Goal: Navigation & Orientation: Find specific page/section

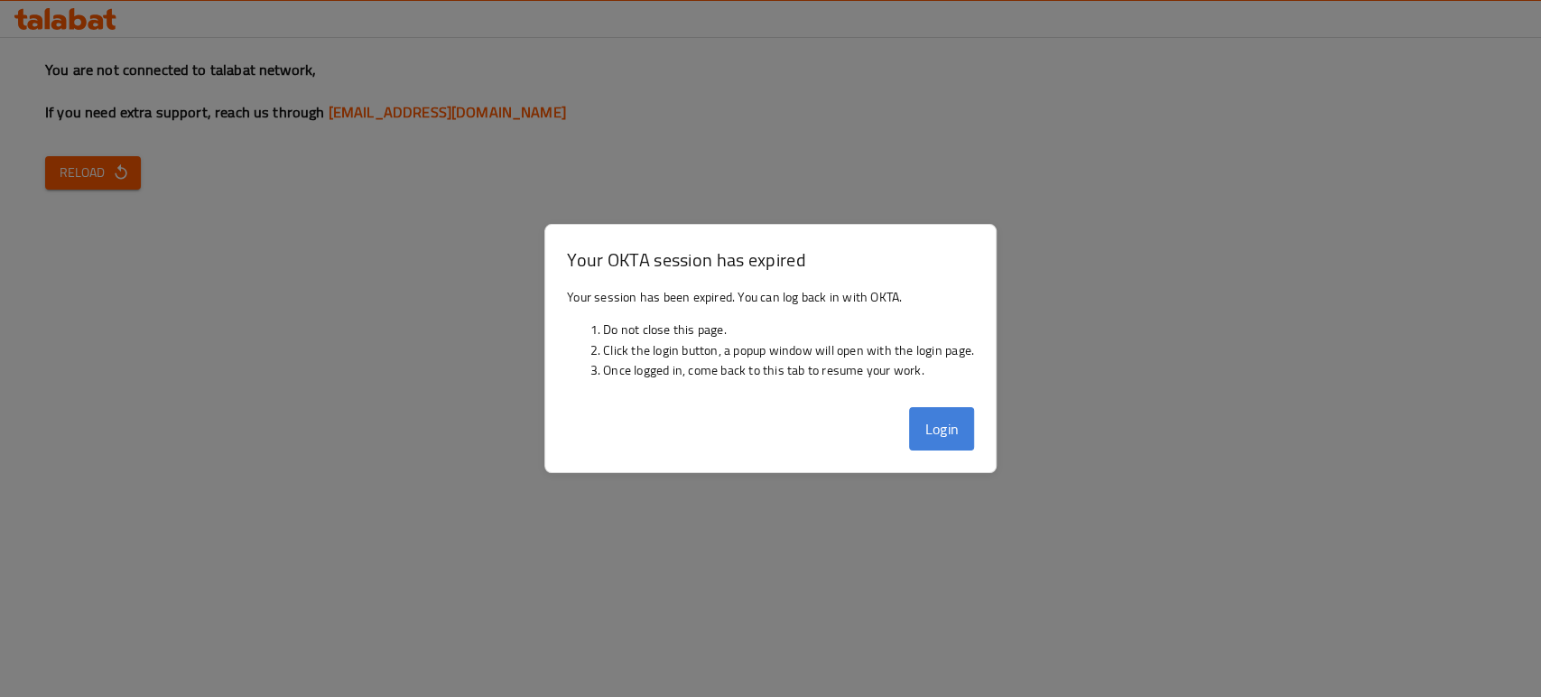
click at [949, 428] on button "Login" at bounding box center [941, 428] width 65 height 43
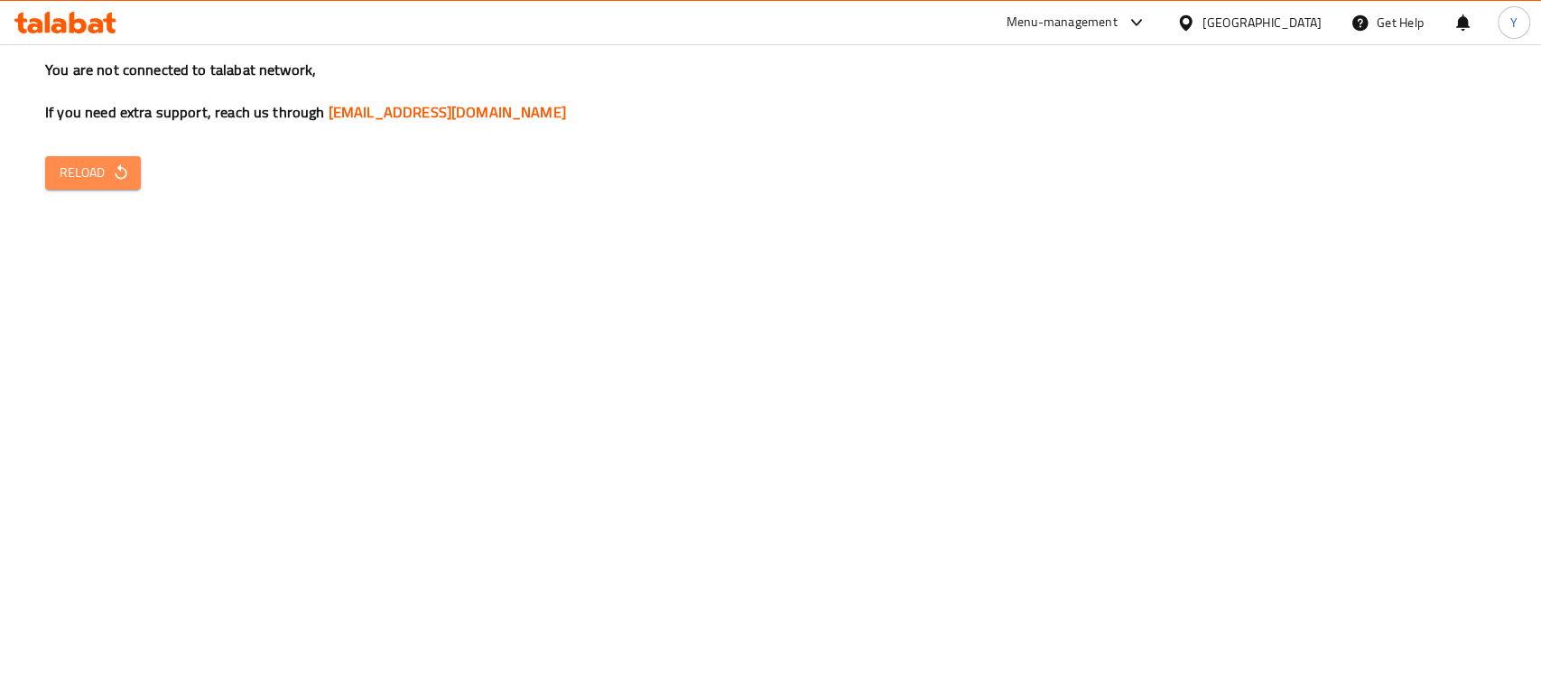
click at [90, 172] on span "Reload" at bounding box center [93, 173] width 67 height 23
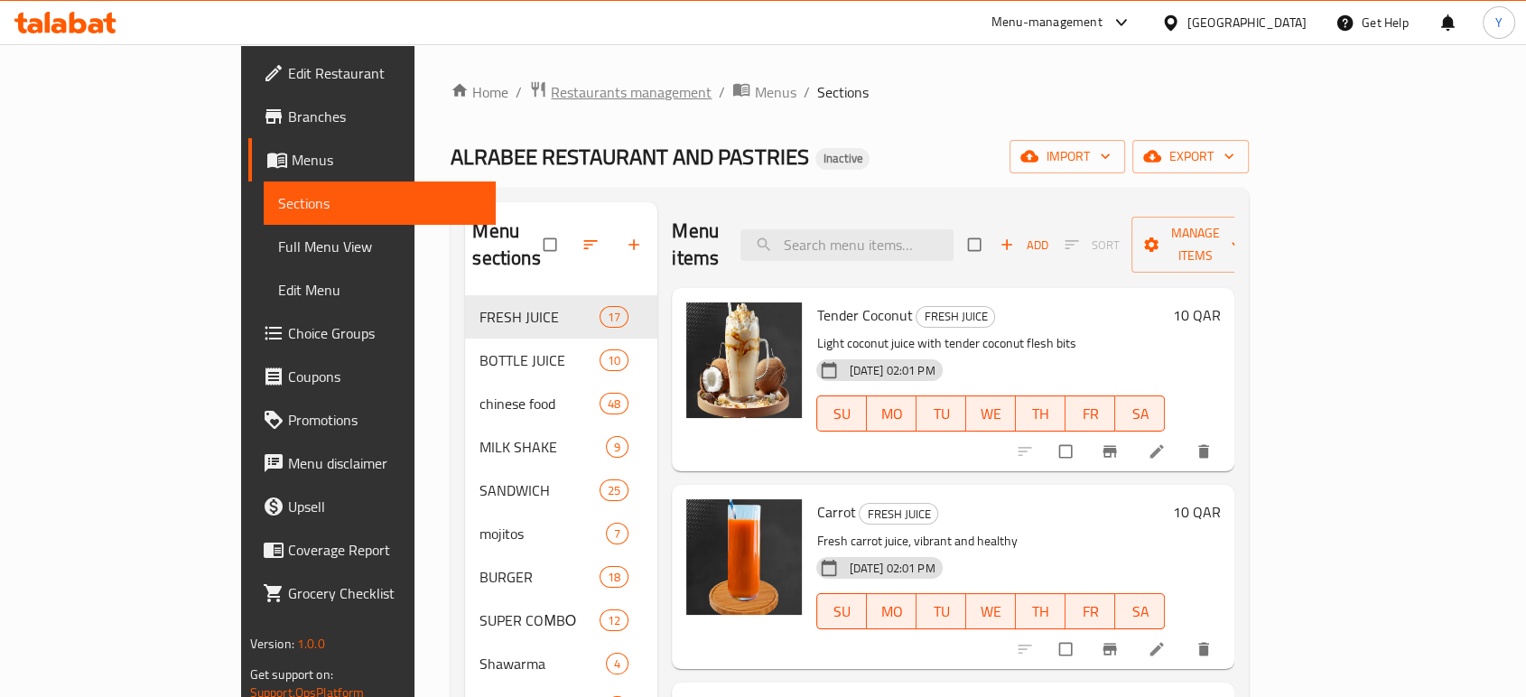
click at [551, 87] on span "Restaurants management" at bounding box center [631, 92] width 161 height 22
